Goal: Information Seeking & Learning: Learn about a topic

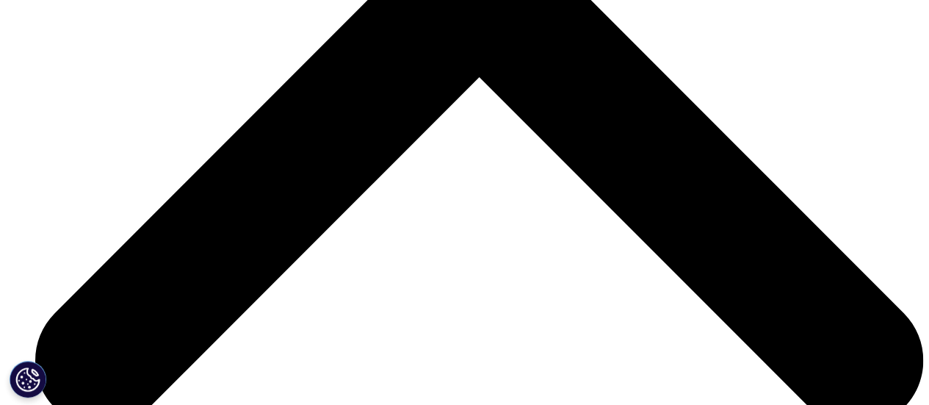
scroll to position [4407, 0]
